Goal: Information Seeking & Learning: Understand process/instructions

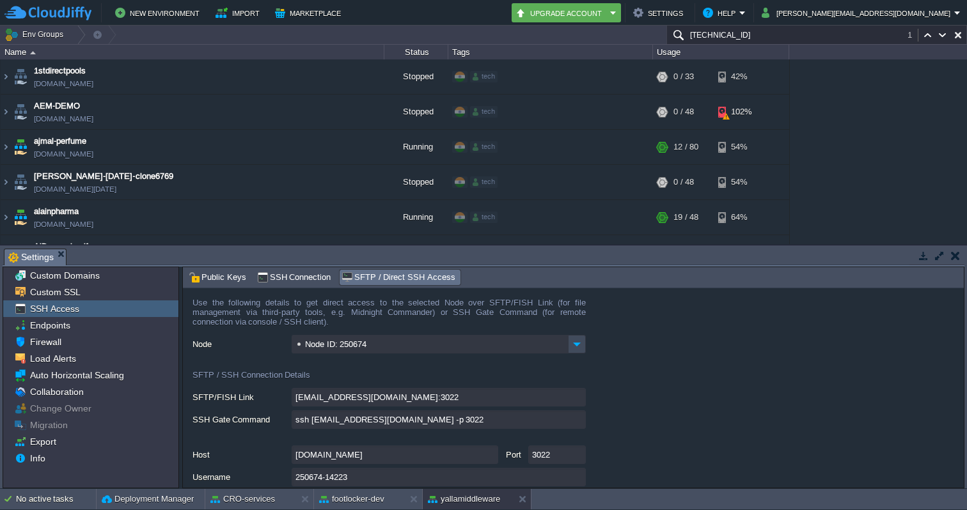
scroll to position [3915, 0]
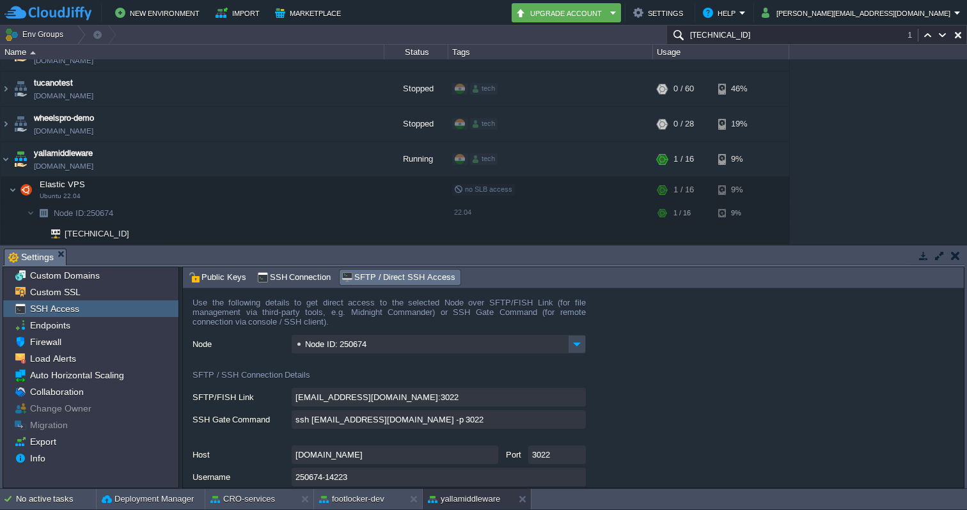
click at [811, 31] on input "[TECHNICAL_ID]" at bounding box center [816, 35] width 300 height 19
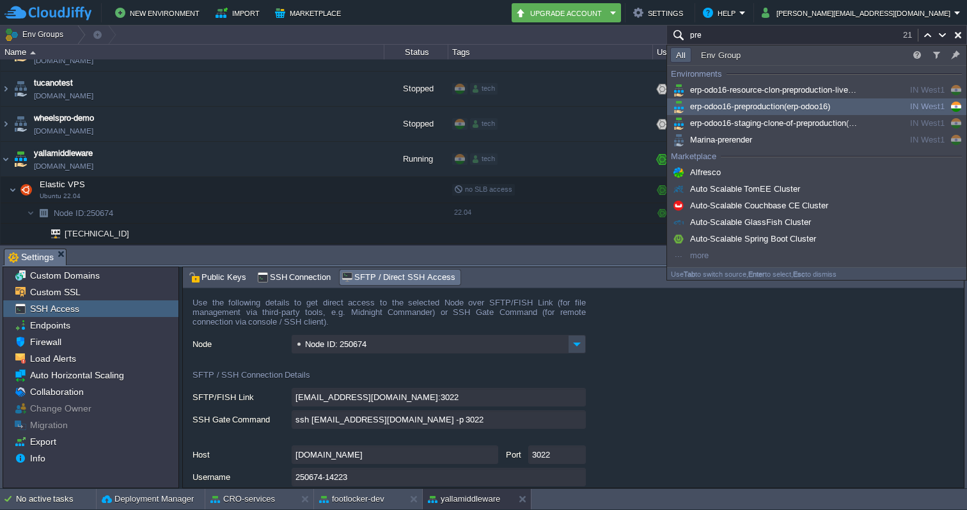
type input "pre"
click at [714, 105] on span "erp-odoo16-preproduction (erp-odoo16)" at bounding box center [750, 107] width 160 height 10
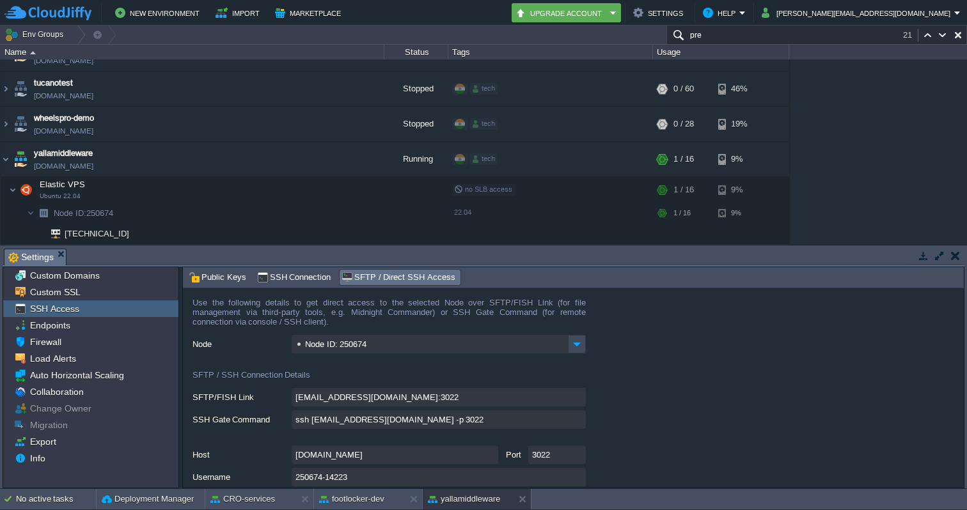
scroll to position [1537, 0]
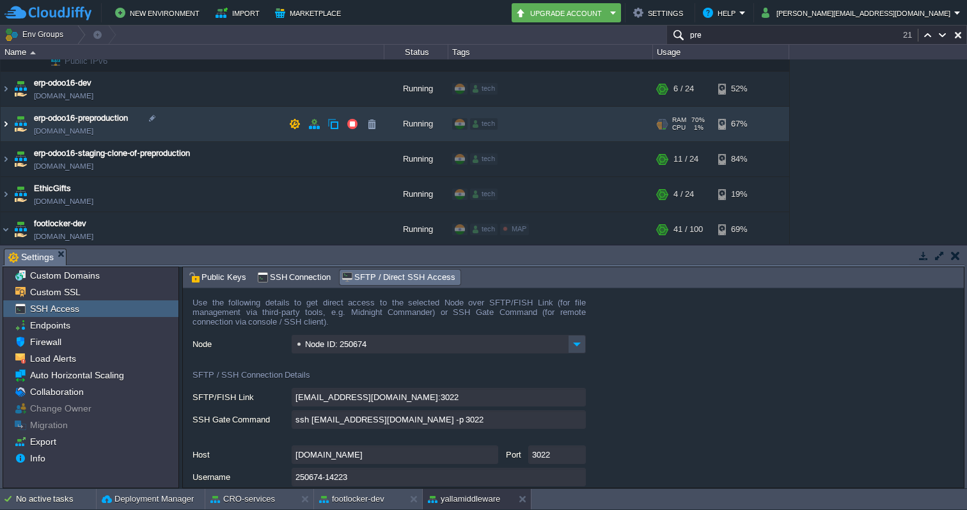
click at [4, 124] on img at bounding box center [6, 124] width 10 height 35
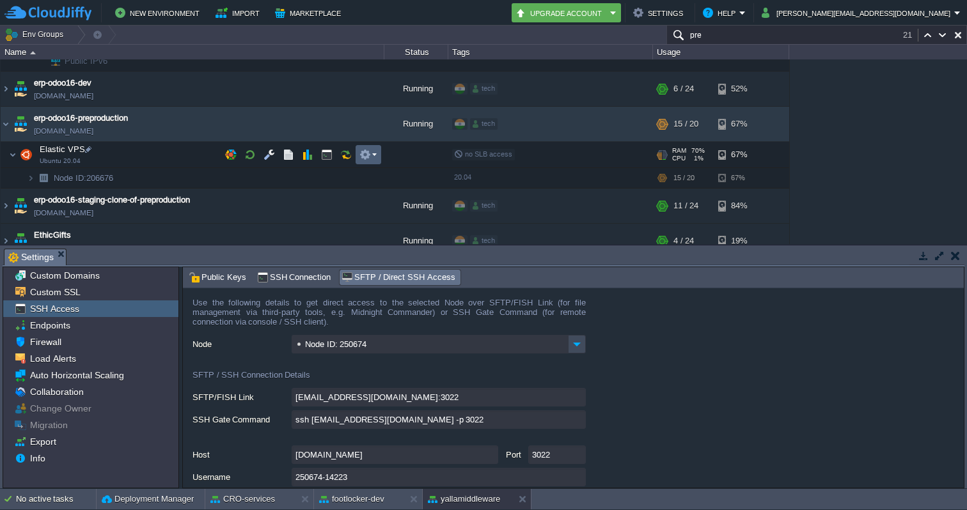
click at [372, 150] on em at bounding box center [367, 155] width 17 height 12
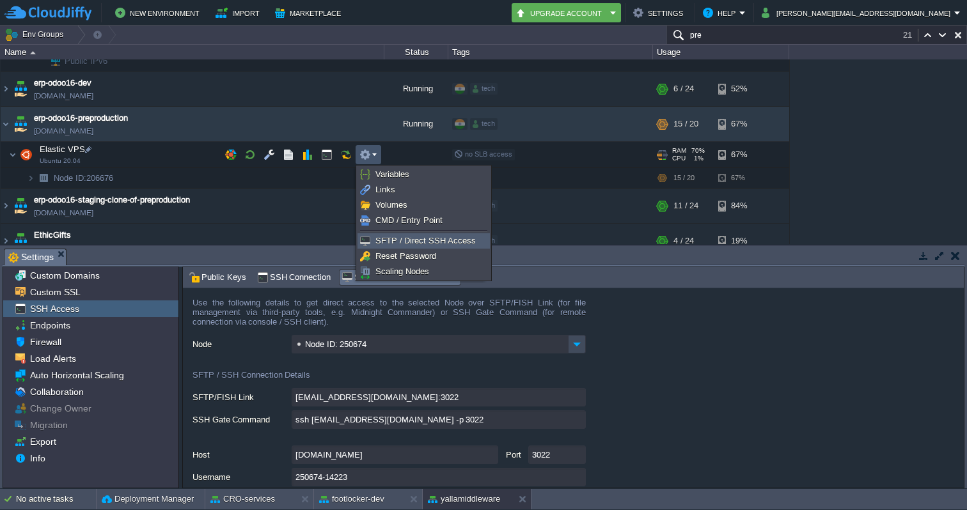
click at [382, 236] on span "SFTP / Direct SSH Access" at bounding box center [425, 241] width 100 height 10
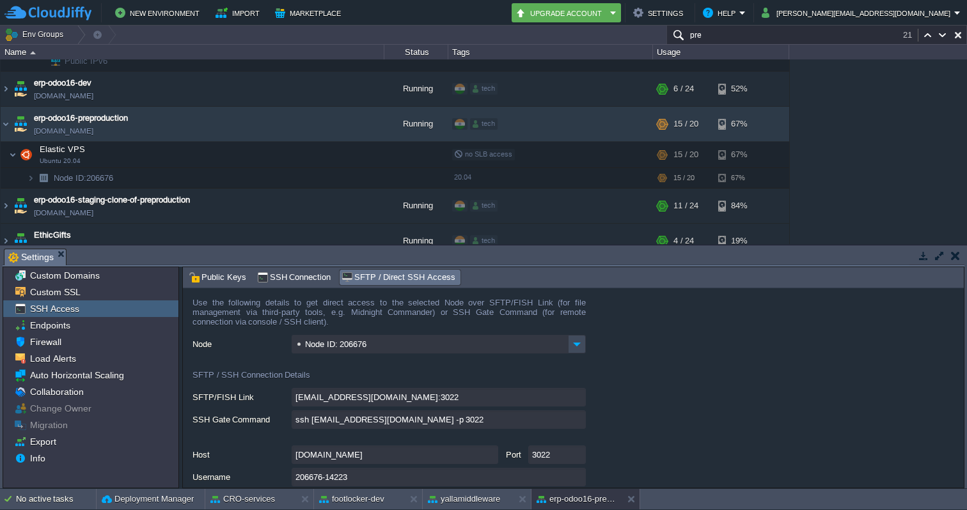
click at [580, 420] on input "ssh [EMAIL_ADDRESS][DOMAIN_NAME] -p 3022" at bounding box center [439, 419] width 294 height 19
type textarea "ssh [EMAIL_ADDRESS][DOMAIN_NAME] -p 3022"
click at [717, 39] on input "pre" at bounding box center [816, 35] width 300 height 19
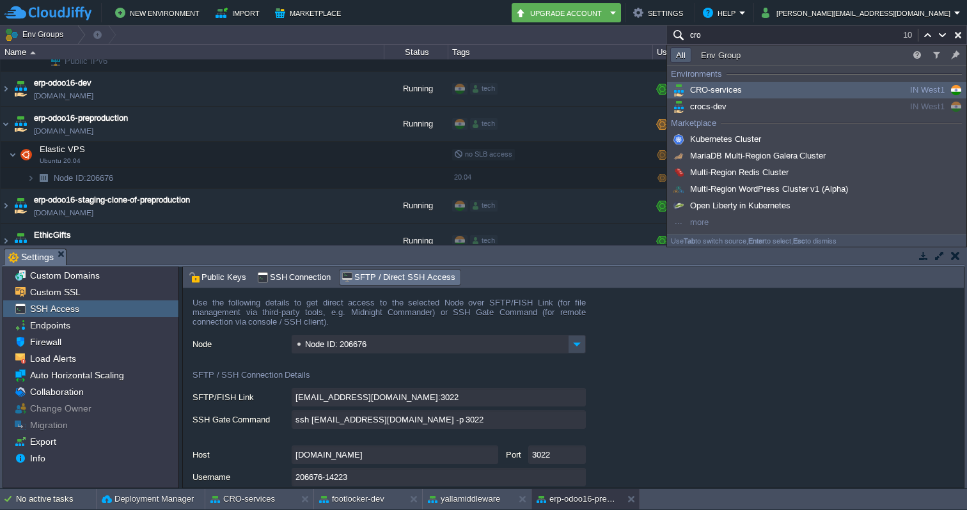
type input "cro"
click at [727, 86] on span "CRO-services" at bounding box center [706, 90] width 72 height 10
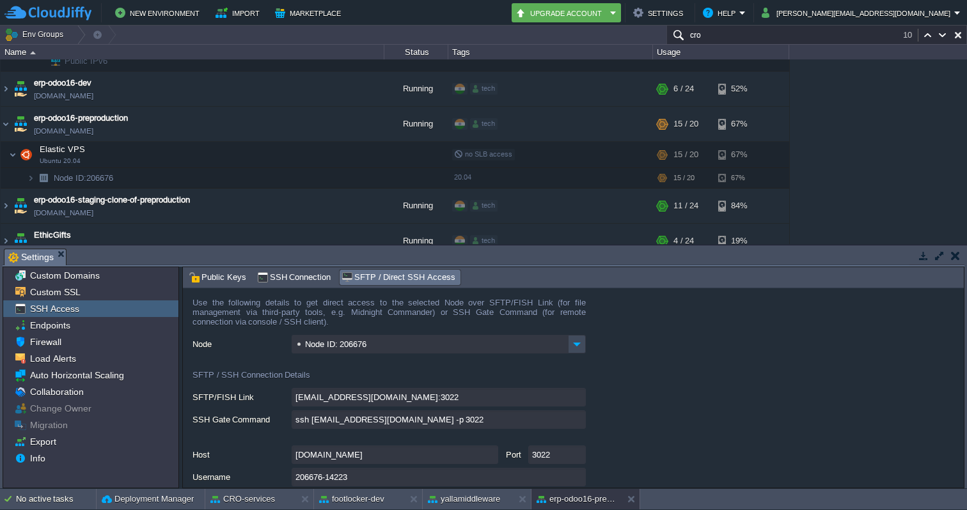
scroll to position [761, 0]
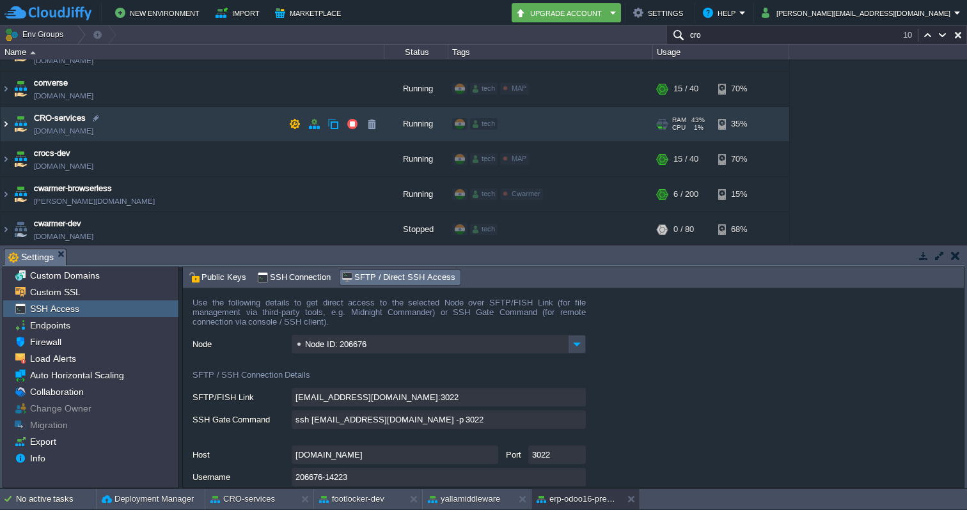
click at [7, 120] on img at bounding box center [6, 124] width 10 height 35
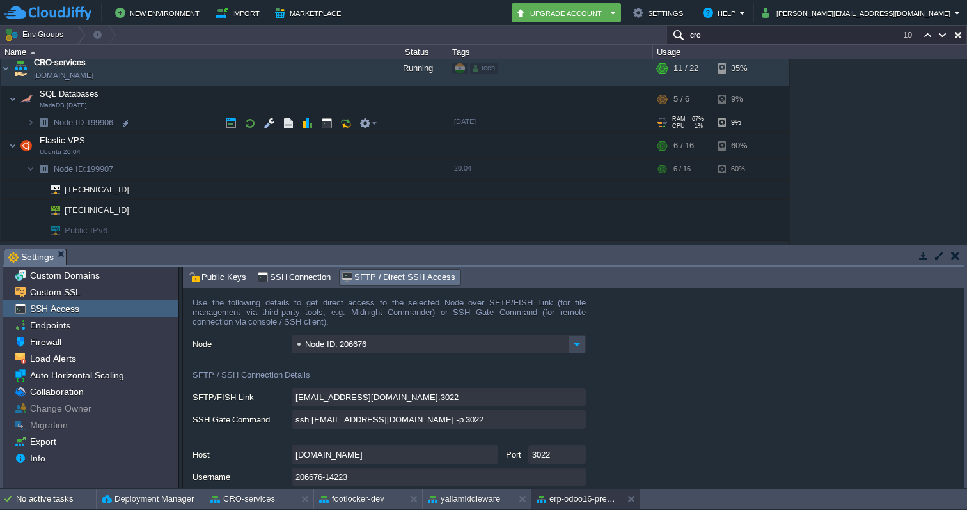
scroll to position [820, 0]
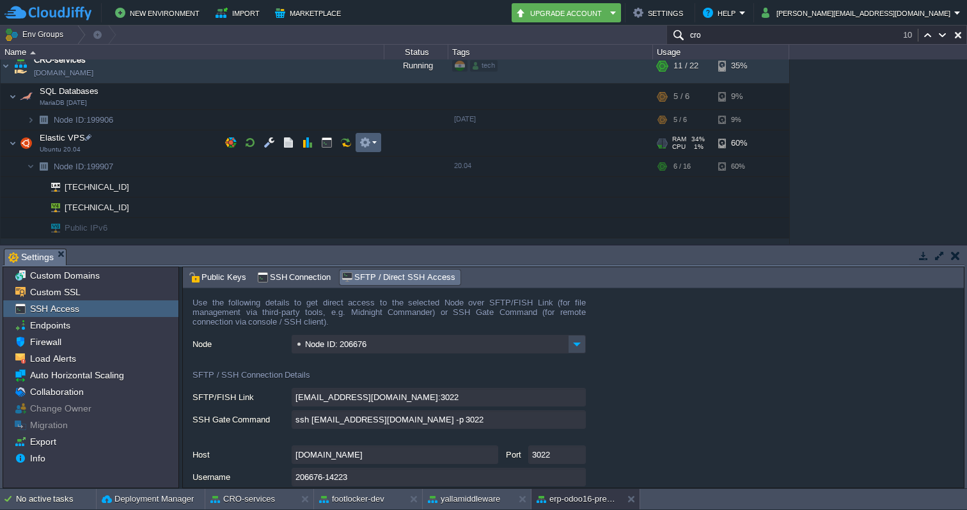
click at [373, 143] on em at bounding box center [367, 143] width 17 height 12
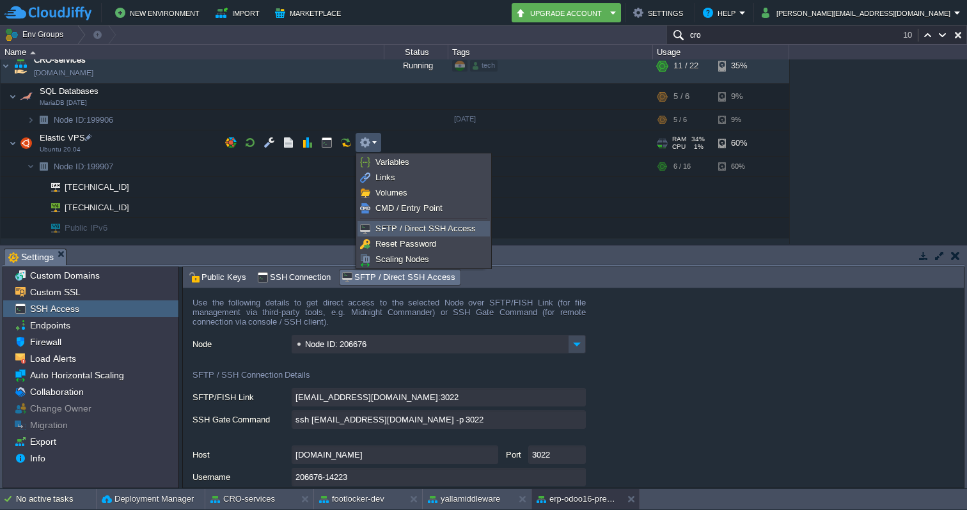
click at [393, 224] on span "SFTP / Direct SSH Access" at bounding box center [425, 229] width 100 height 10
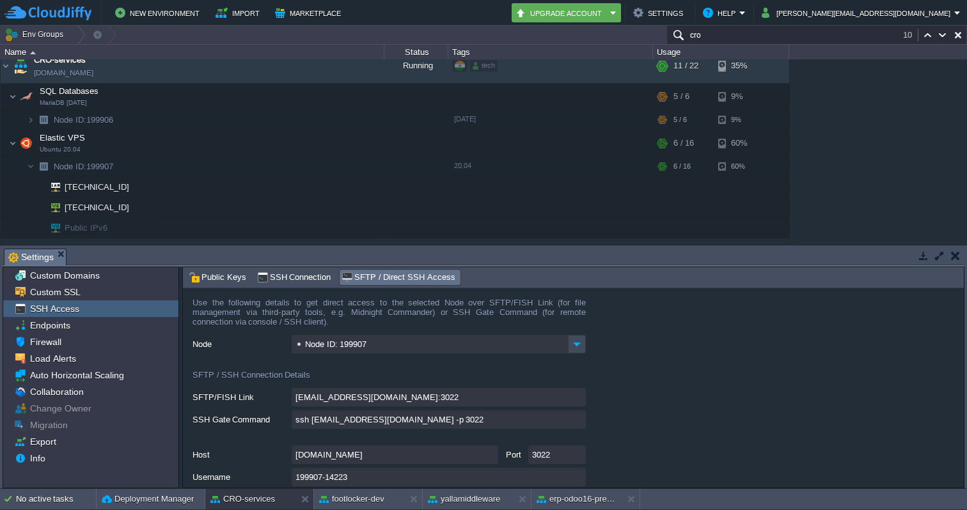
click at [578, 421] on input "ssh [EMAIL_ADDRESS][DOMAIN_NAME] -p 3022" at bounding box center [439, 419] width 294 height 19
type textarea "ssh [EMAIL_ADDRESS][DOMAIN_NAME] -p 3022"
click at [623, 411] on form "Use the following details to get direct access to the selected Node over SFTP/F…" at bounding box center [573, 387] width 781 height 199
click at [579, 419] on input "ssh [EMAIL_ADDRESS][DOMAIN_NAME] -p 3022" at bounding box center [439, 419] width 294 height 19
